Goal: Transaction & Acquisition: Purchase product/service

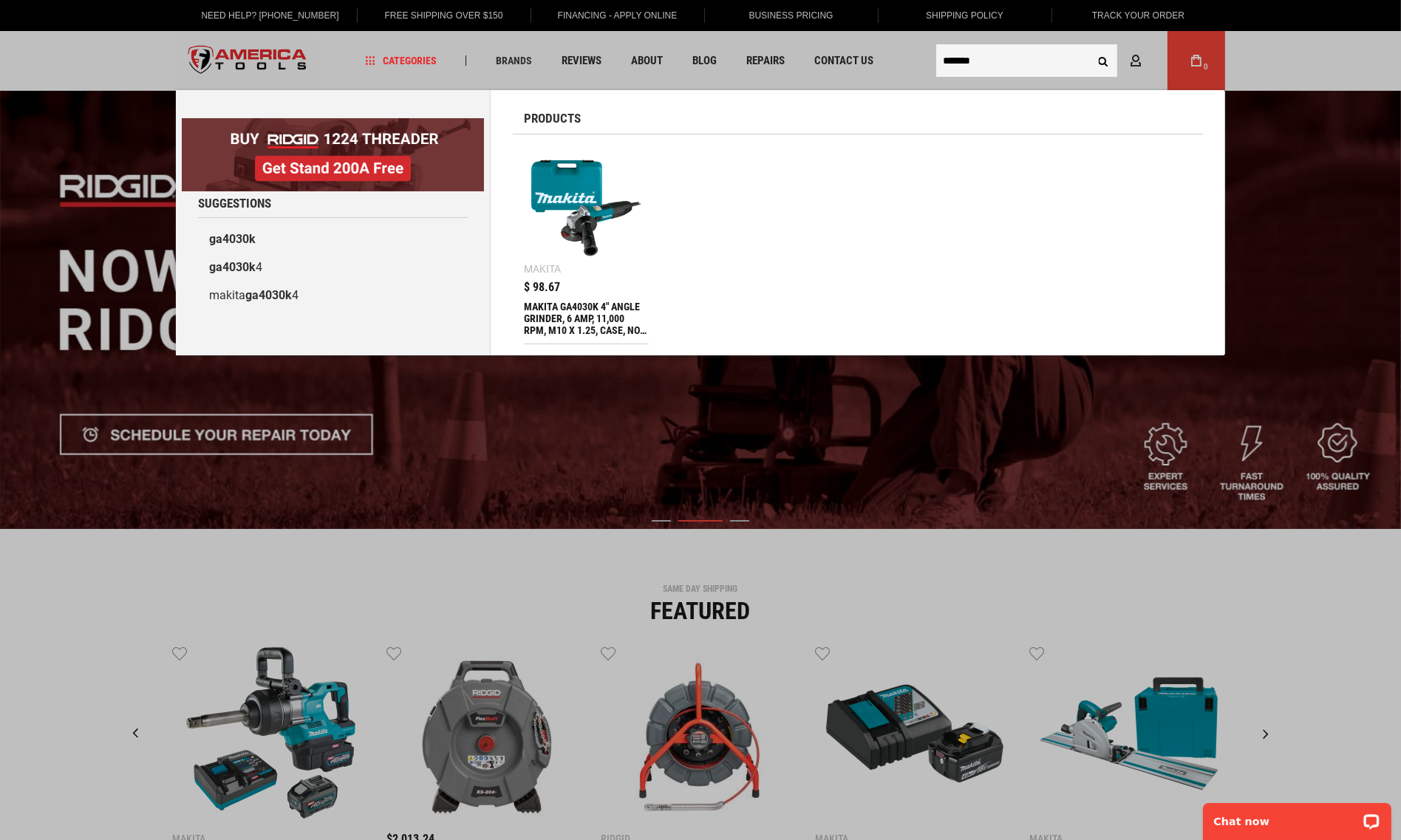
type input "*******"
click at [574, 222] on img at bounding box center [585, 207] width 110 height 110
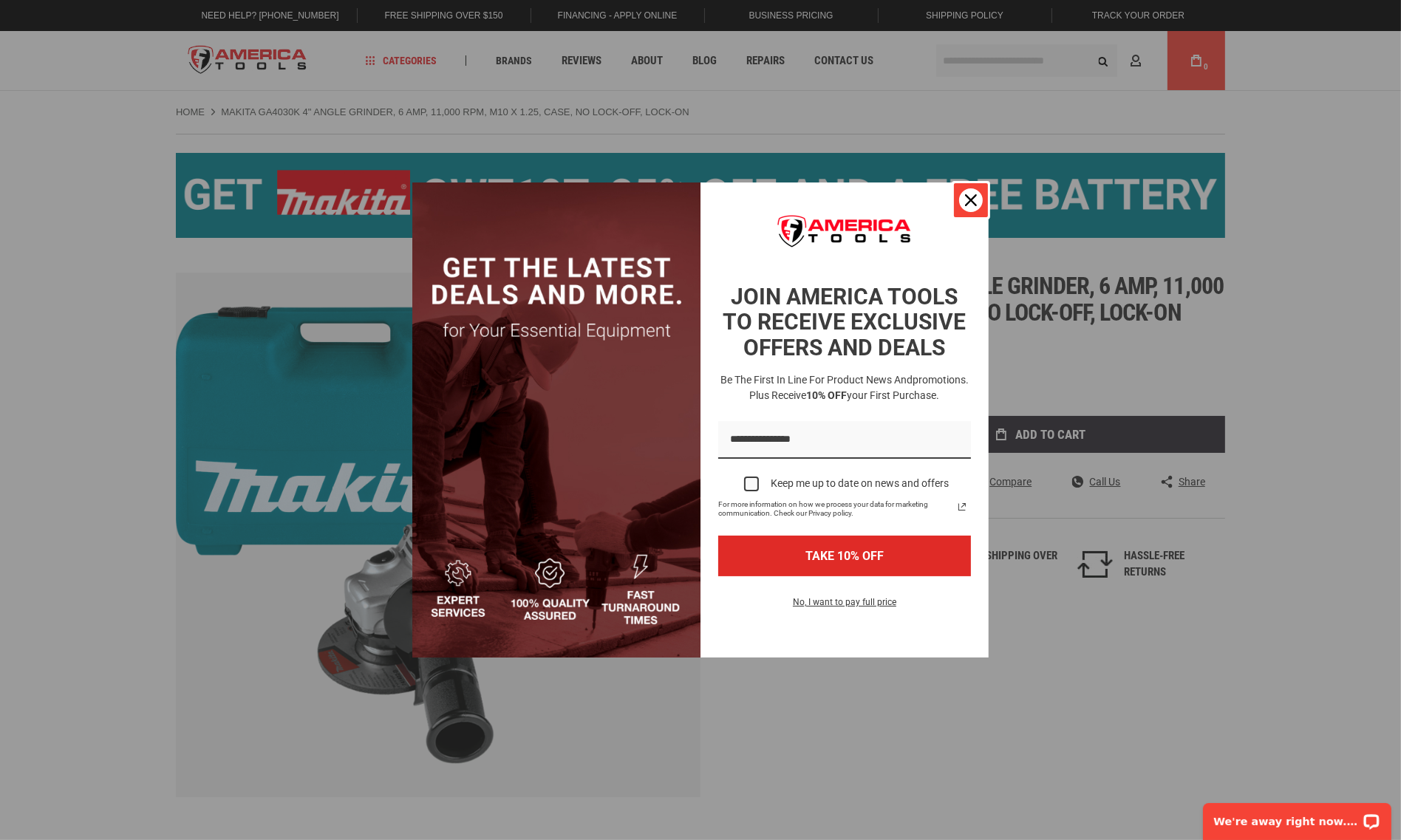
click at [969, 203] on icon "close icon" at bounding box center [971, 200] width 12 height 12
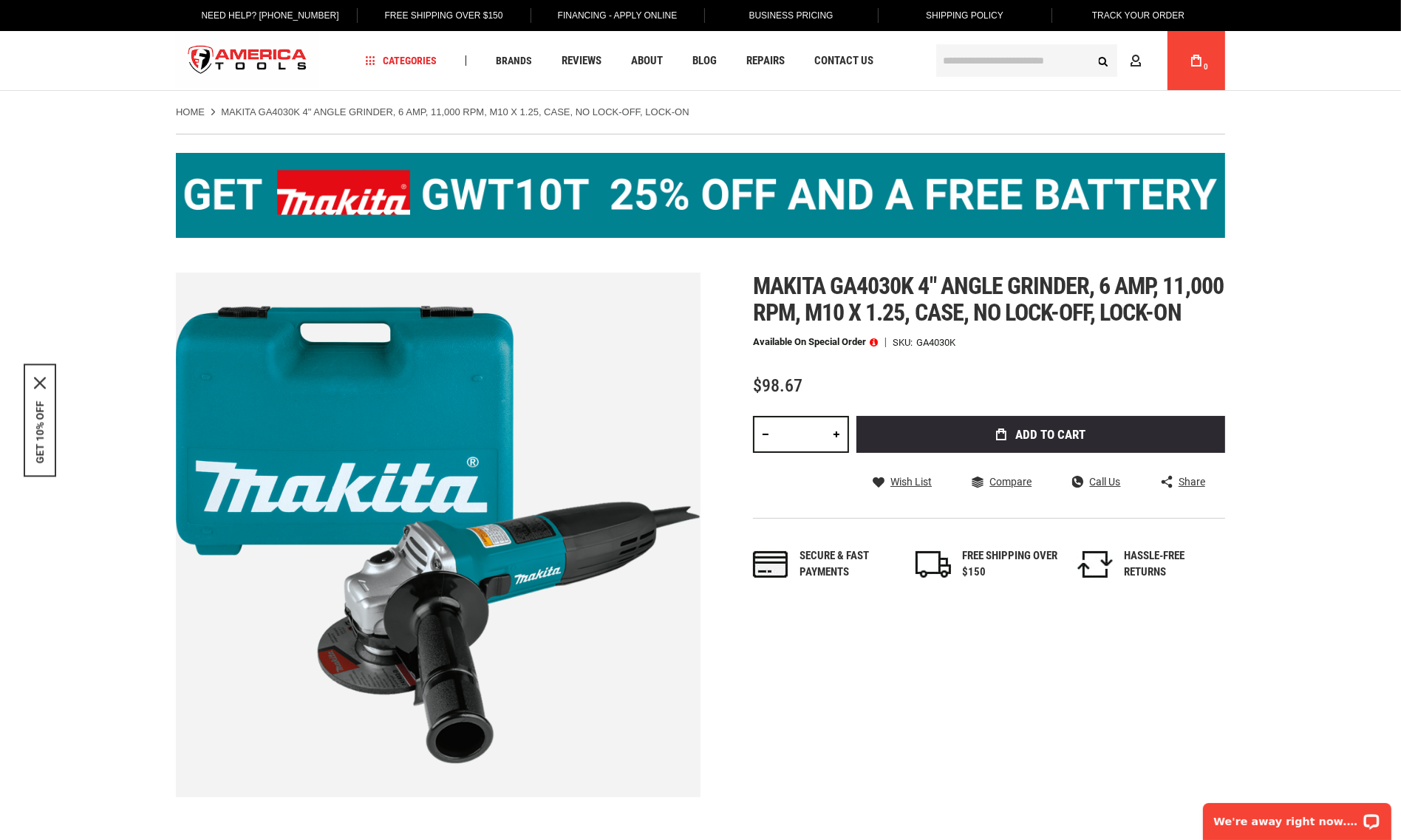
click at [836, 448] on link at bounding box center [836, 434] width 25 height 37
type input "*"
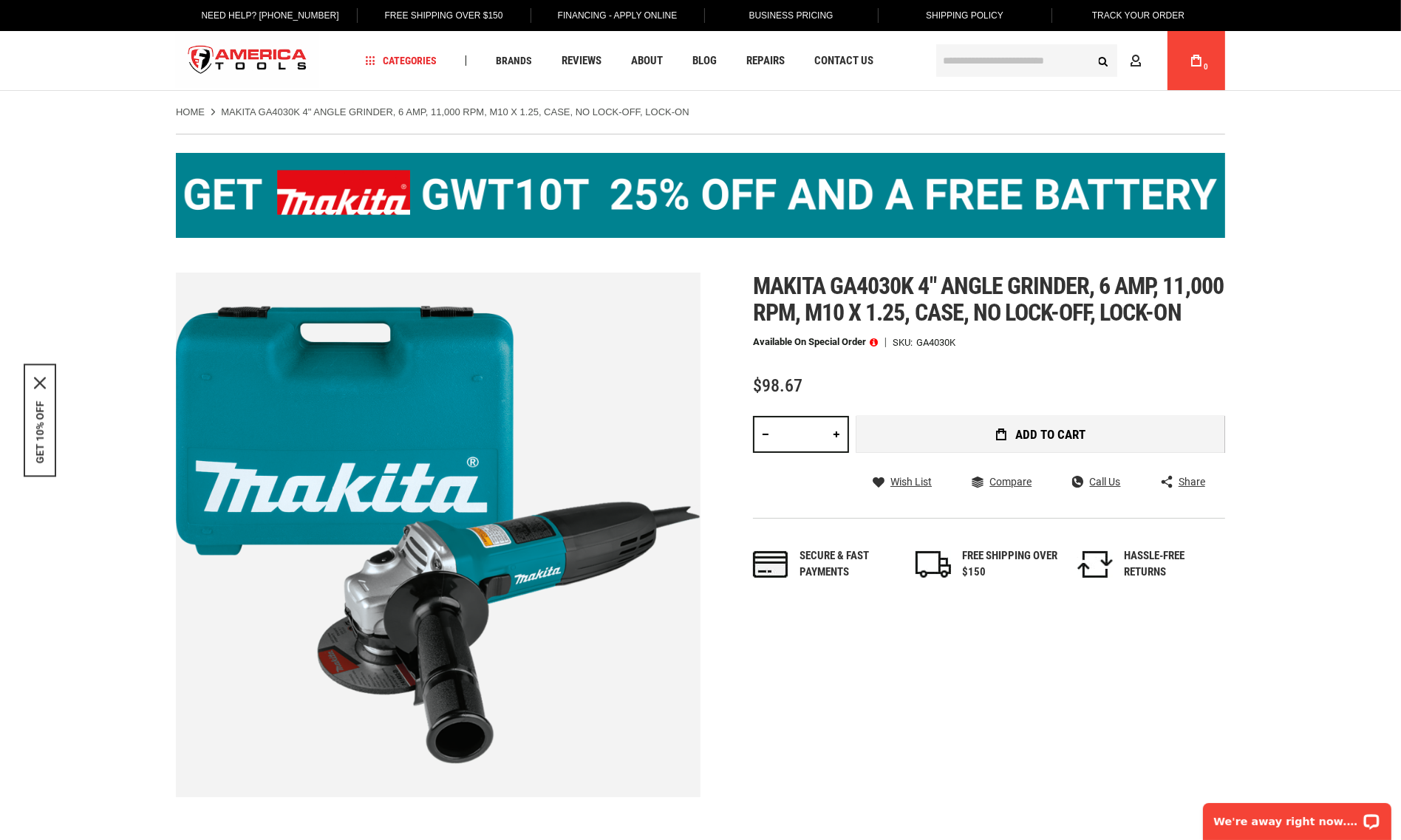
click at [910, 450] on button "Add to Cart" at bounding box center [1041, 434] width 369 height 37
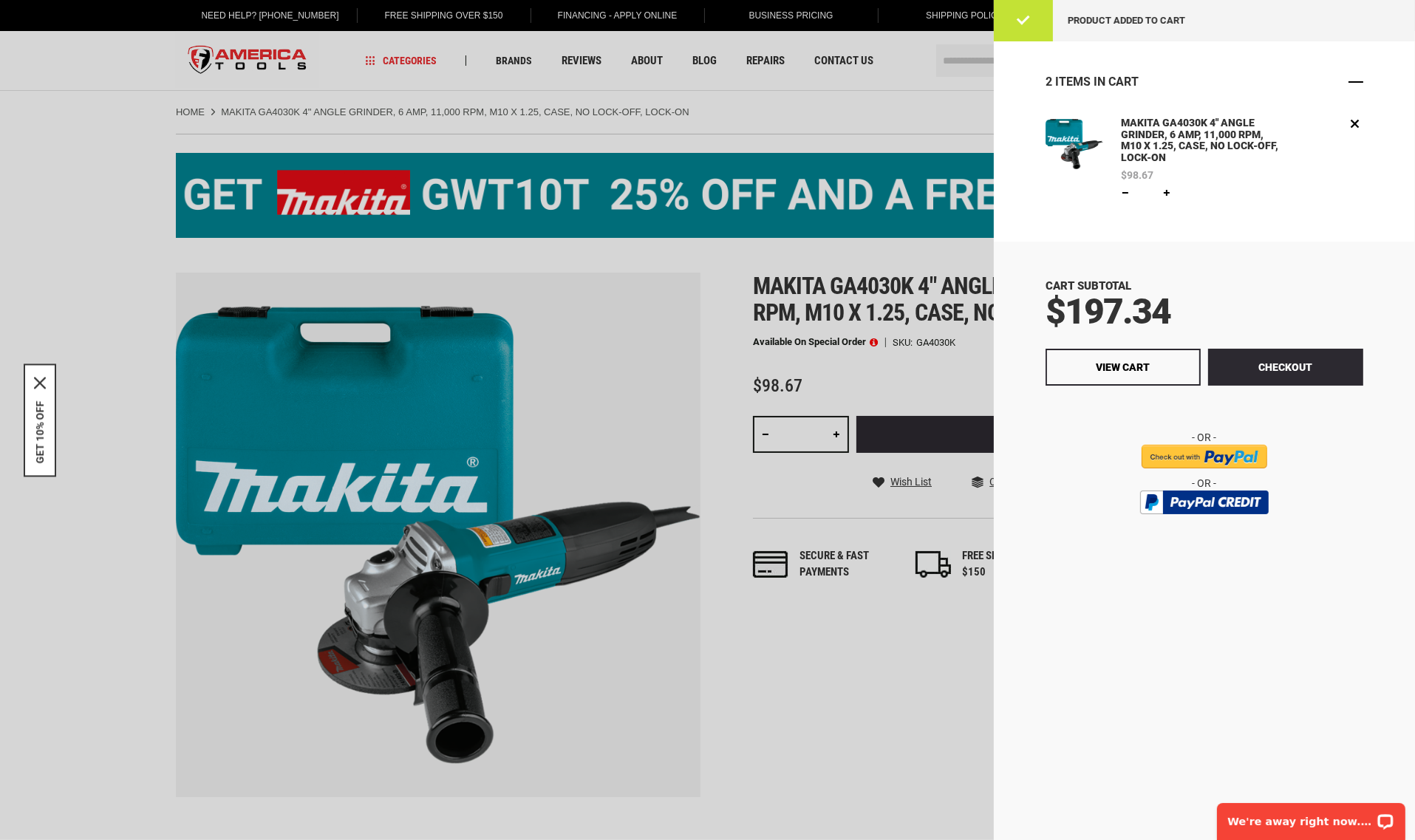
click at [1363, 85] on span "Close" at bounding box center [1355, 82] width 14 height 14
